Goal: Information Seeking & Learning: Check status

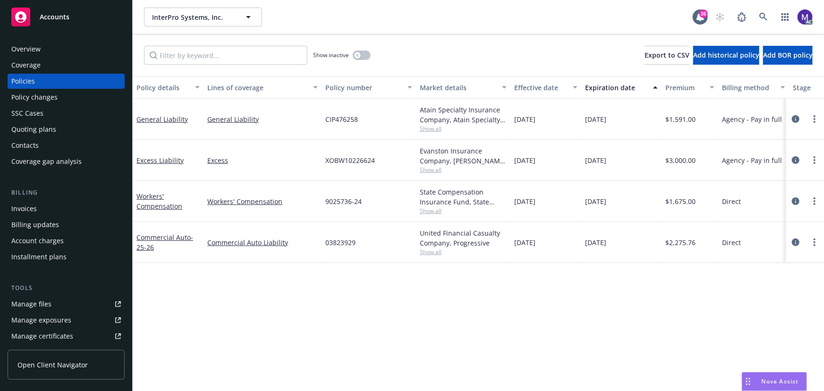
click at [35, 99] on div "Policy changes" at bounding box center [34, 97] width 46 height 15
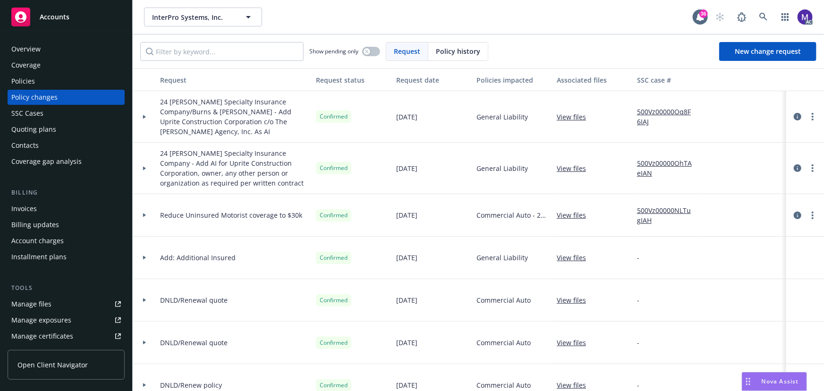
click at [151, 118] on div at bounding box center [145, 116] width 24 height 51
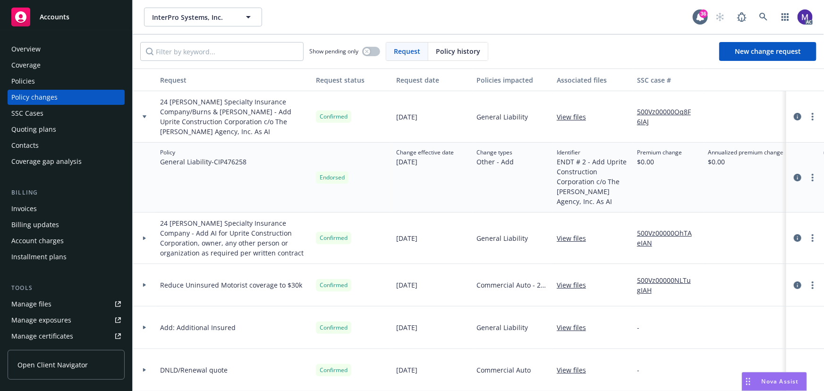
click at [141, 213] on div at bounding box center [145, 238] width 24 height 51
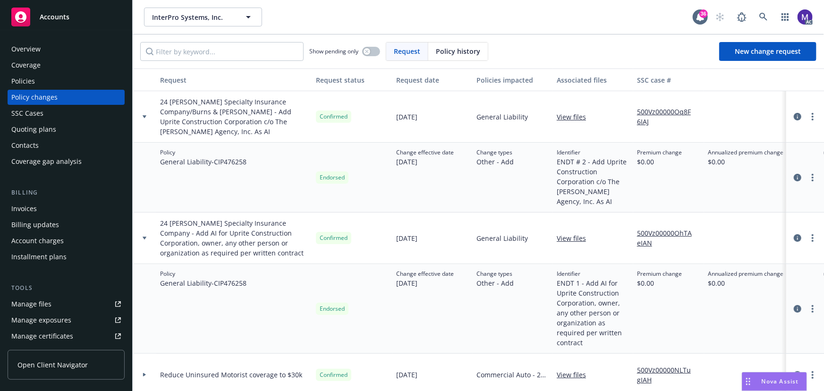
click at [573, 233] on link "View files" at bounding box center [575, 238] width 37 height 10
click at [576, 112] on link "View files" at bounding box center [575, 117] width 37 height 10
click at [48, 83] on div "Policies" at bounding box center [66, 81] width 110 height 15
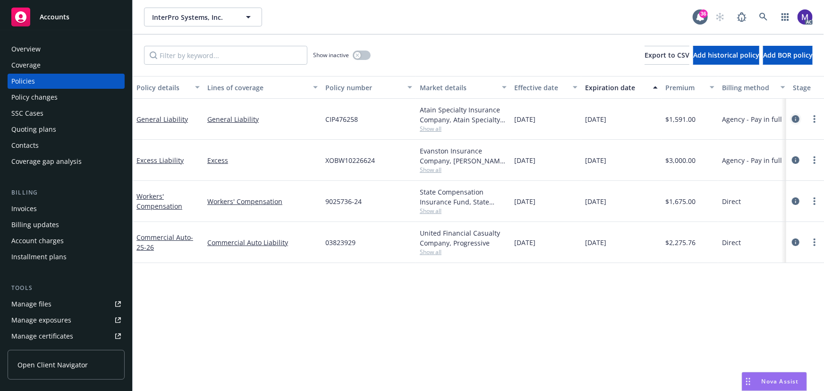
click at [798, 117] on icon "circleInformation" at bounding box center [796, 119] width 8 height 8
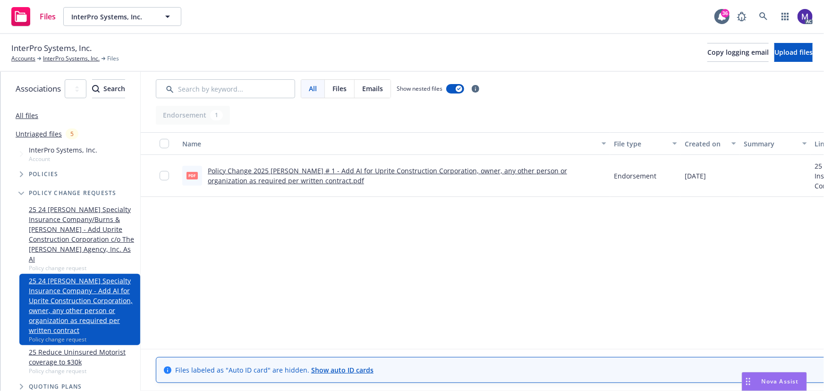
click at [355, 166] on link "Policy Change 2025 [PERSON_NAME] # 1 - Add AI for Uprite Construction Corporati…" at bounding box center [387, 175] width 359 height 19
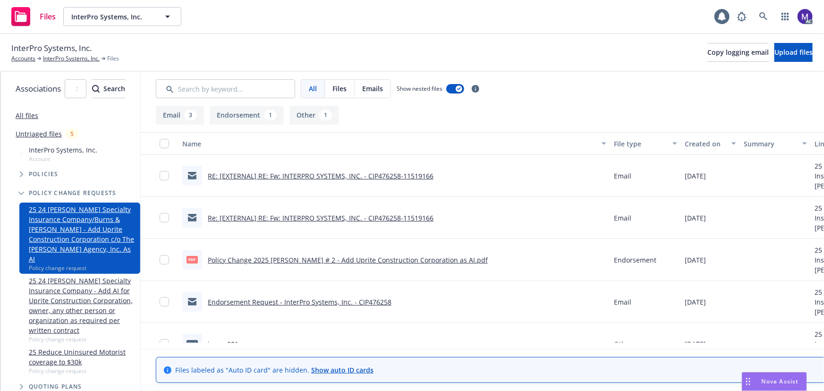
click at [335, 259] on link "Policy Change 2025 [PERSON_NAME] # 2 - Add Uprite Construction Corporation as A…" at bounding box center [348, 260] width 280 height 9
